Goal: Entertainment & Leisure: Consume media (video, audio)

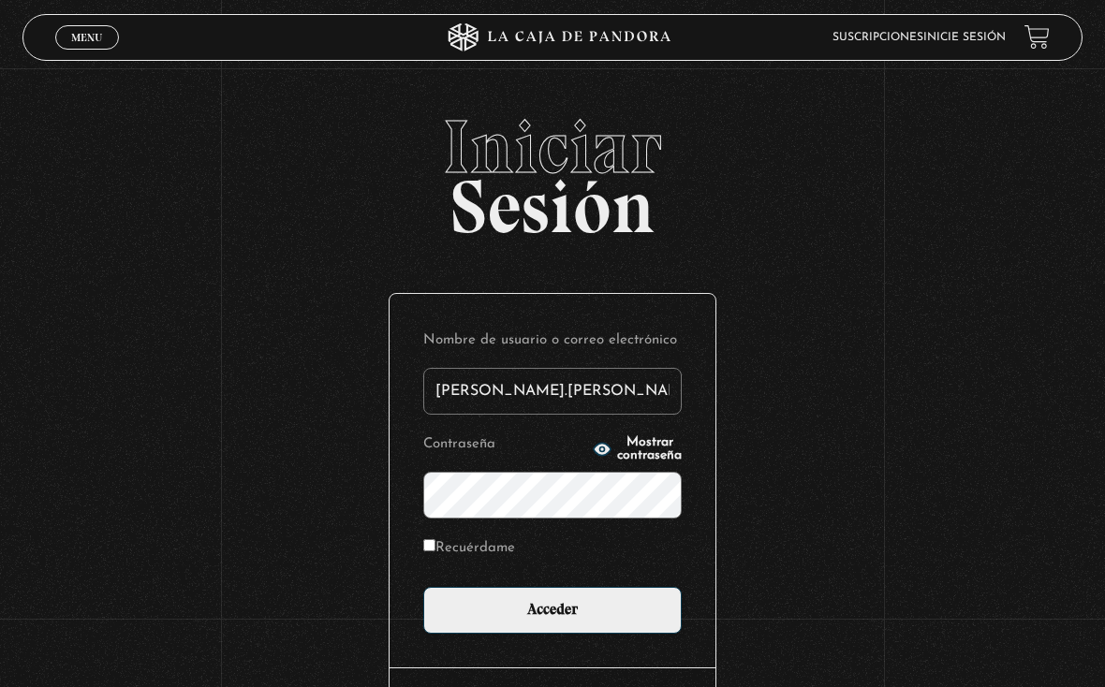
type input "Jen.pam"
click at [553, 615] on input "Acceder" at bounding box center [552, 610] width 258 height 47
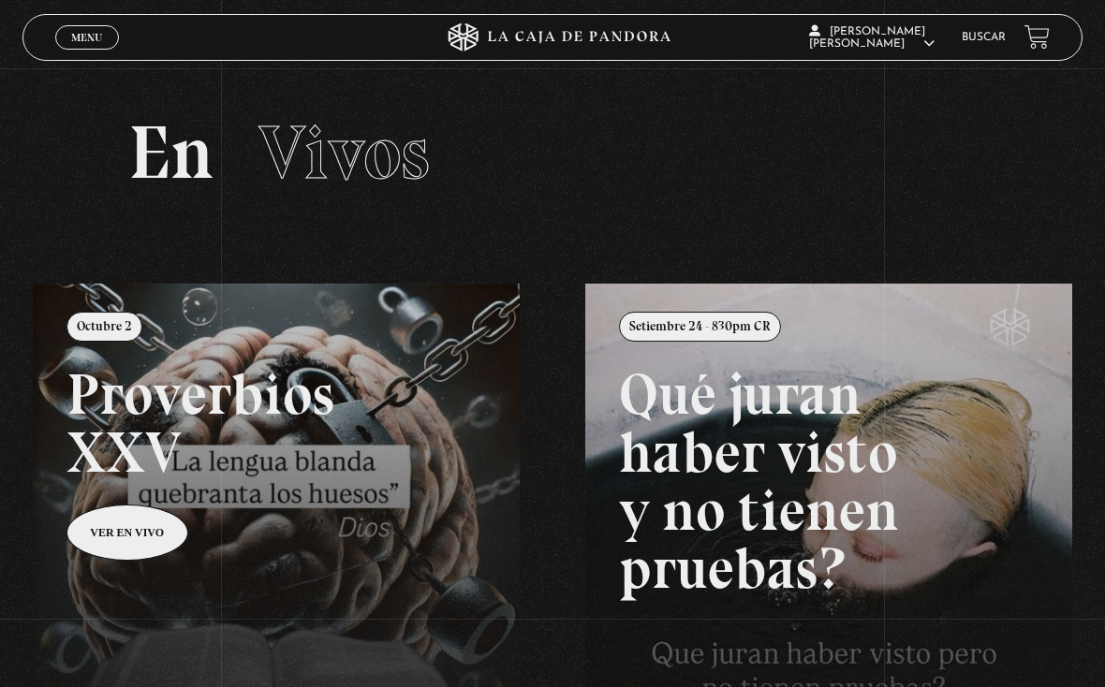
click at [68, 32] on link "Menu Cerrar" at bounding box center [87, 37] width 64 height 24
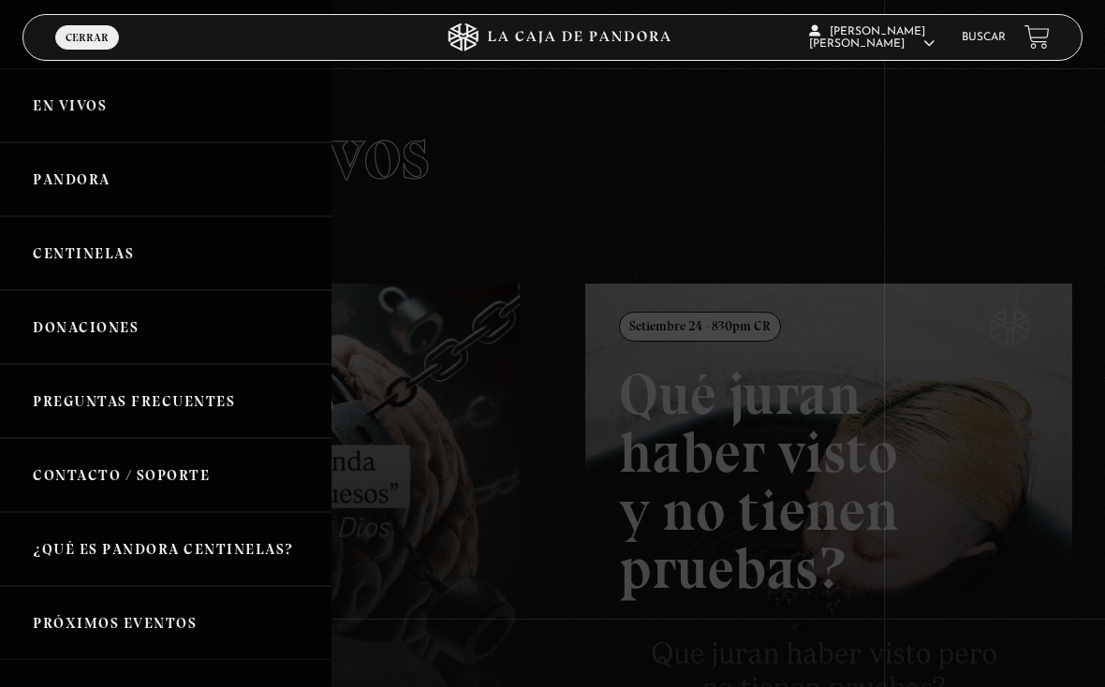
click at [63, 171] on link "Pandora" at bounding box center [166, 179] width 332 height 74
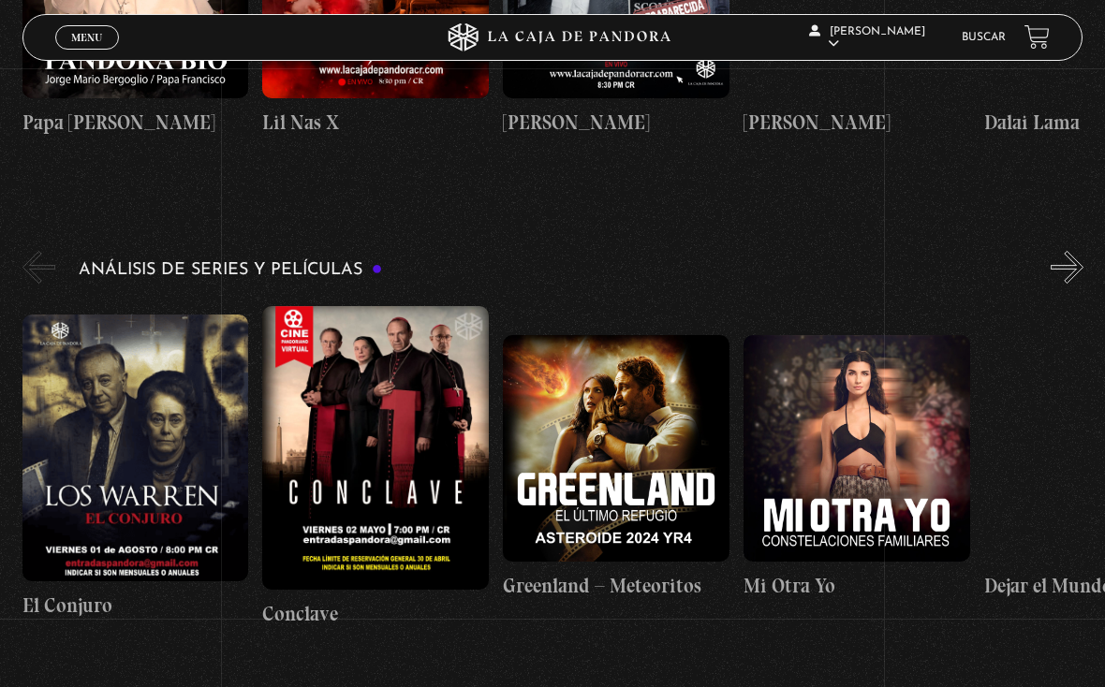
scroll to position [2801, 0]
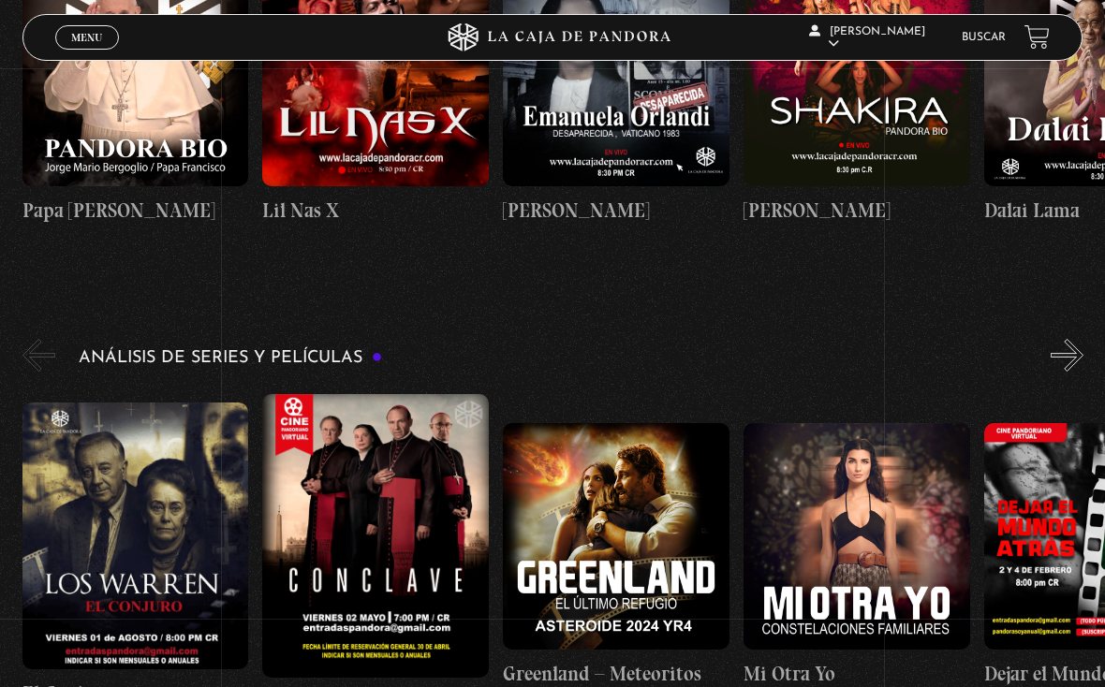
click at [645, 561] on figure at bounding box center [616, 536] width 227 height 227
